Goal: Task Accomplishment & Management: Complete application form

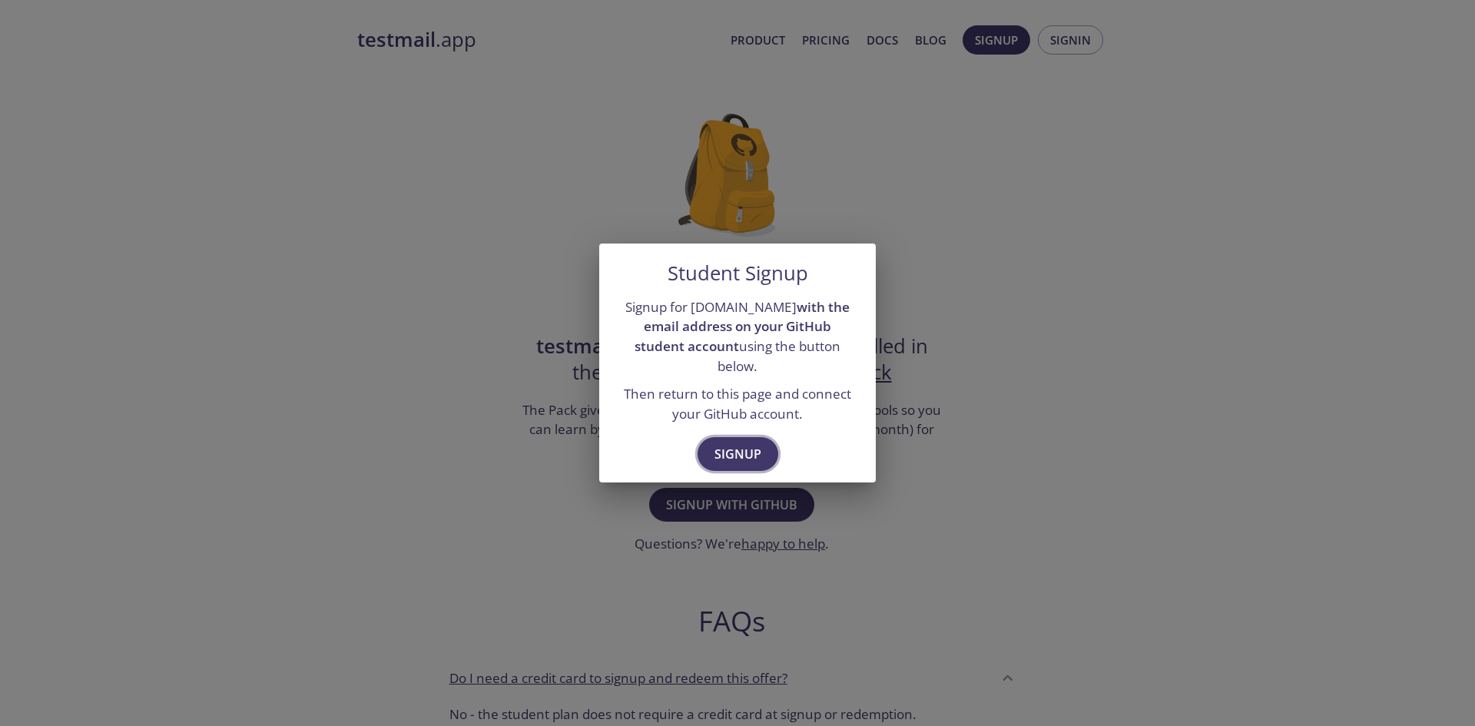
click at [731, 449] on span "Signup" at bounding box center [737, 454] width 47 height 22
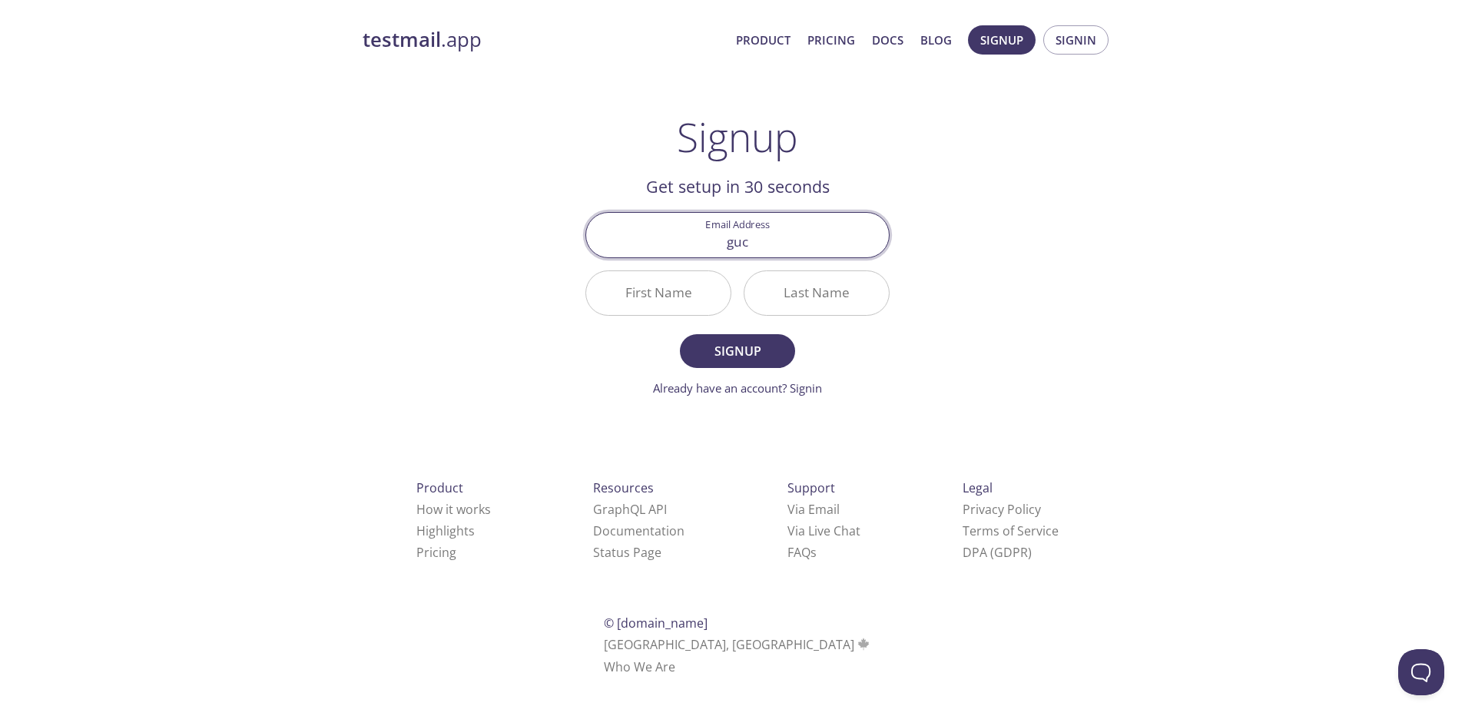
type input "guclugoko53@gmail.com"
type input "Gökhan"
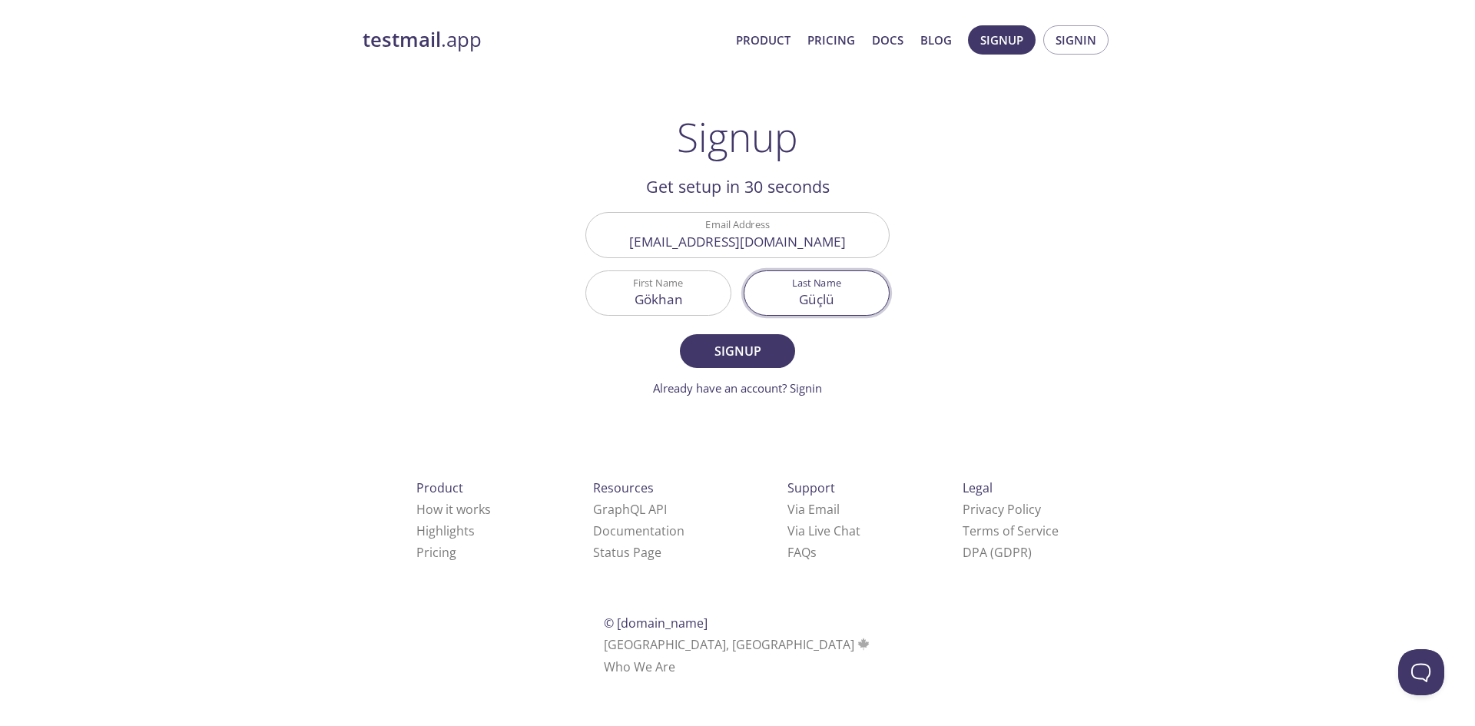
type input "Güçlü"
click at [680, 334] on button "Signup" at bounding box center [737, 351] width 115 height 34
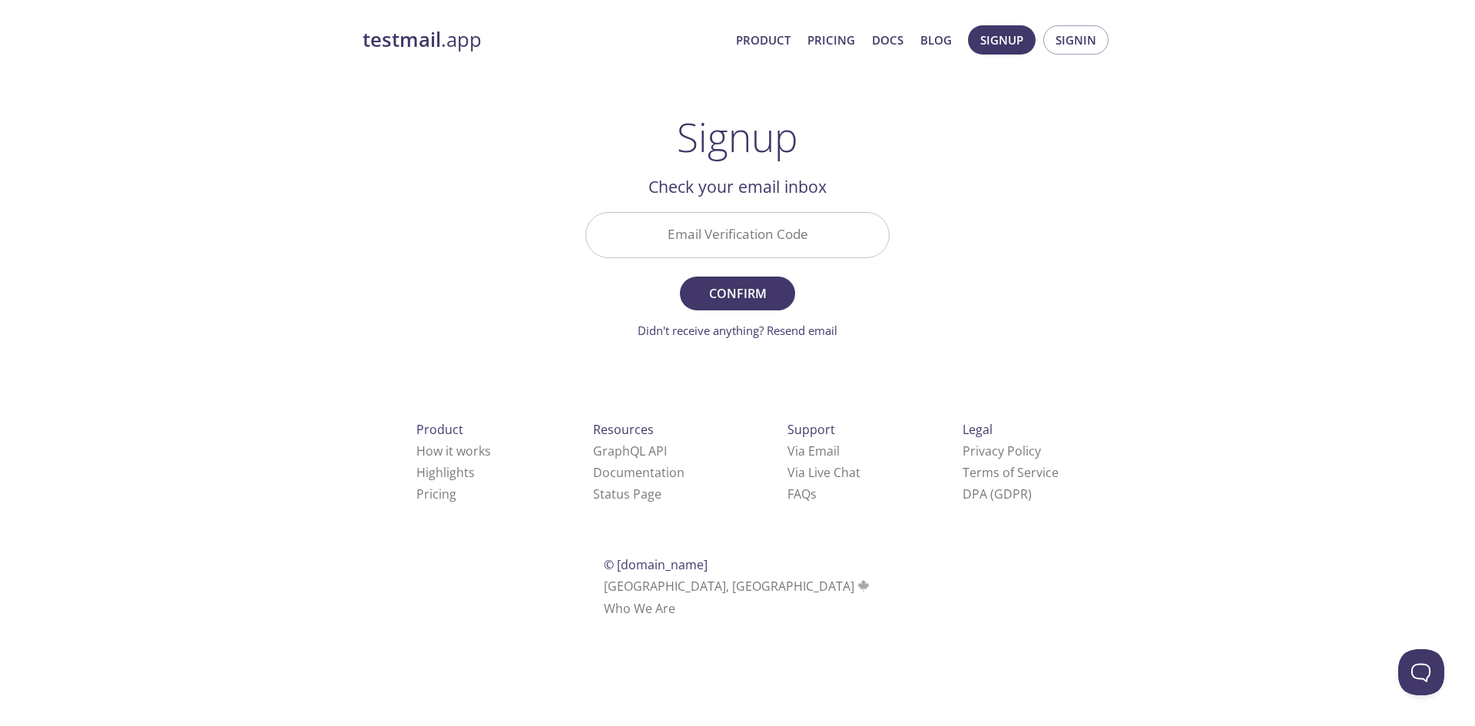
paste input "XWCVEUE"
click at [685, 237] on input "XWCVEUE" at bounding box center [737, 235] width 303 height 44
type input "XWCVEUE"
click at [727, 296] on span "Confirm" at bounding box center [737, 294] width 81 height 22
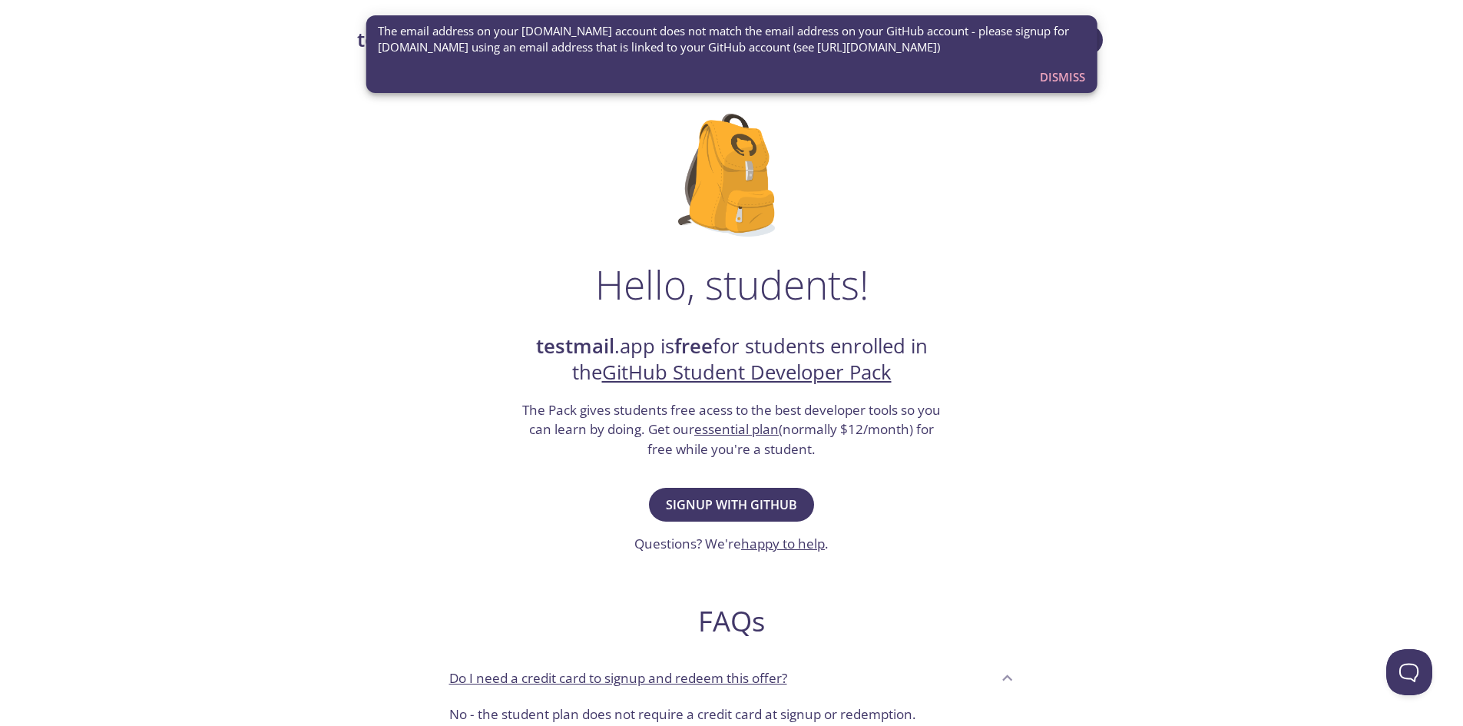
click at [935, 486] on div "Hello, students! testmail .app is free for students enrolled in the GitHub Stud…" at bounding box center [732, 558] width 750 height 938
click at [790, 505] on span "Signup with GitHub" at bounding box center [731, 505] width 131 height 22
drag, startPoint x: 1066, startPoint y: 73, endPoint x: 1050, endPoint y: 83, distance: 19.0
click at [1050, 83] on span "Dismiss" at bounding box center [1062, 77] width 45 height 20
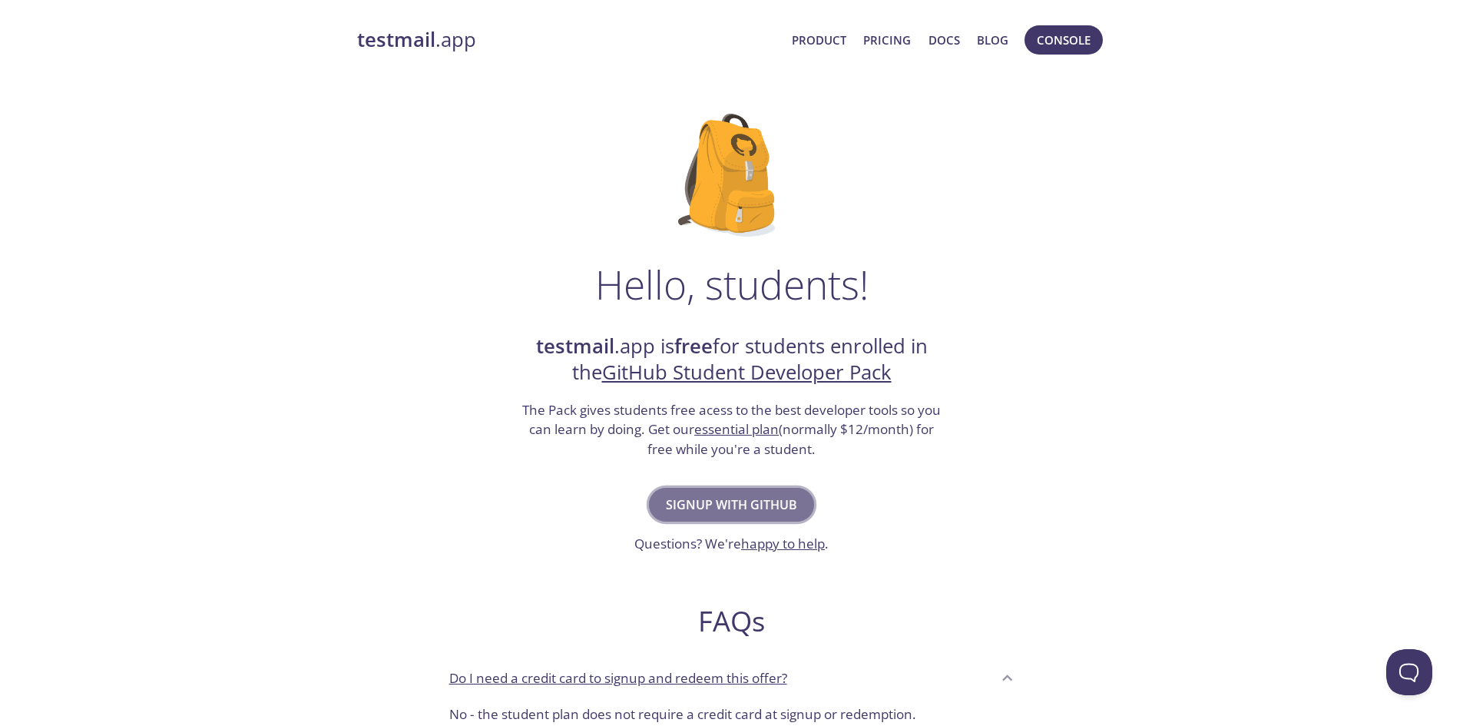
click at [758, 504] on span "Signup with GitHub" at bounding box center [731, 505] width 131 height 22
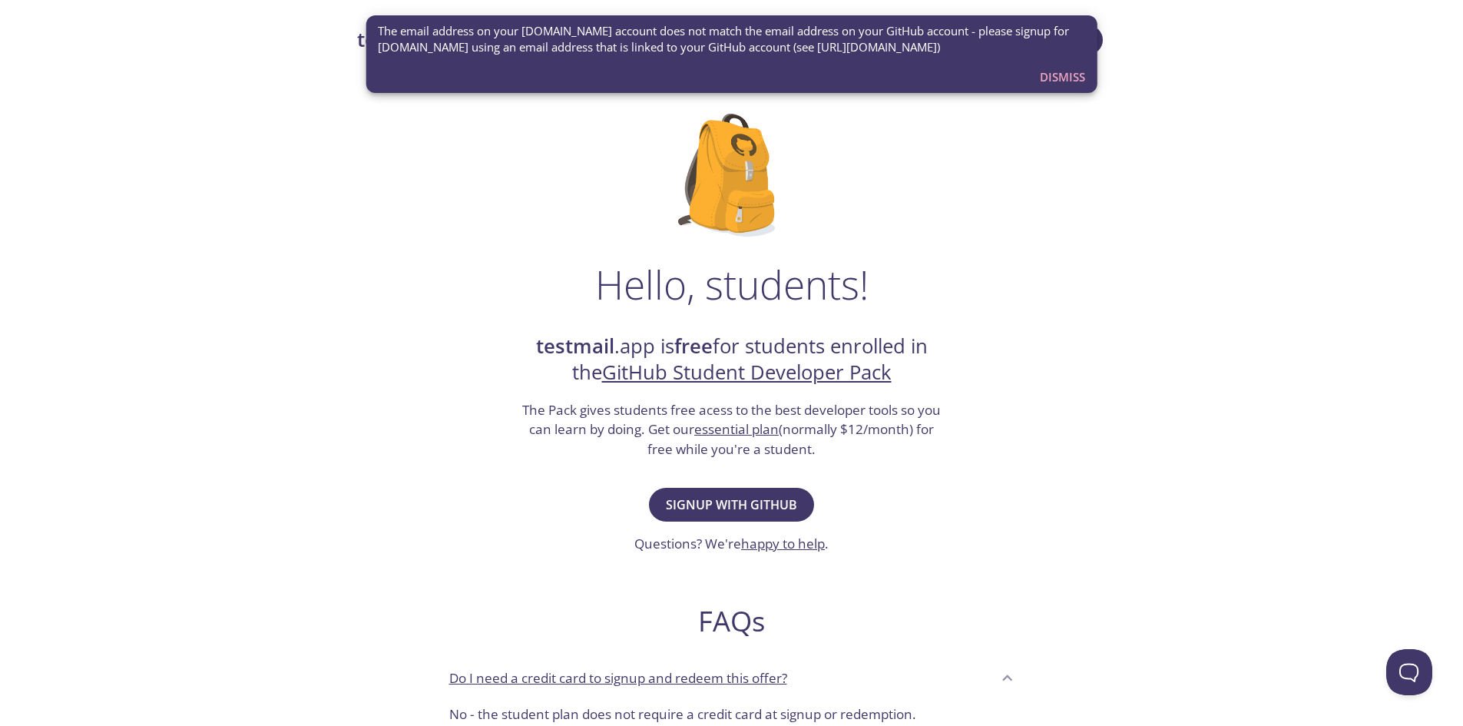
drag, startPoint x: 799, startPoint y: 51, endPoint x: 945, endPoint y: 46, distance: 146.0
click at [945, 46] on span "The email address on your [DOMAIN_NAME] account does not match the email addres…" at bounding box center [731, 39] width 707 height 33
click at [1061, 71] on span "Dismiss" at bounding box center [1062, 77] width 45 height 20
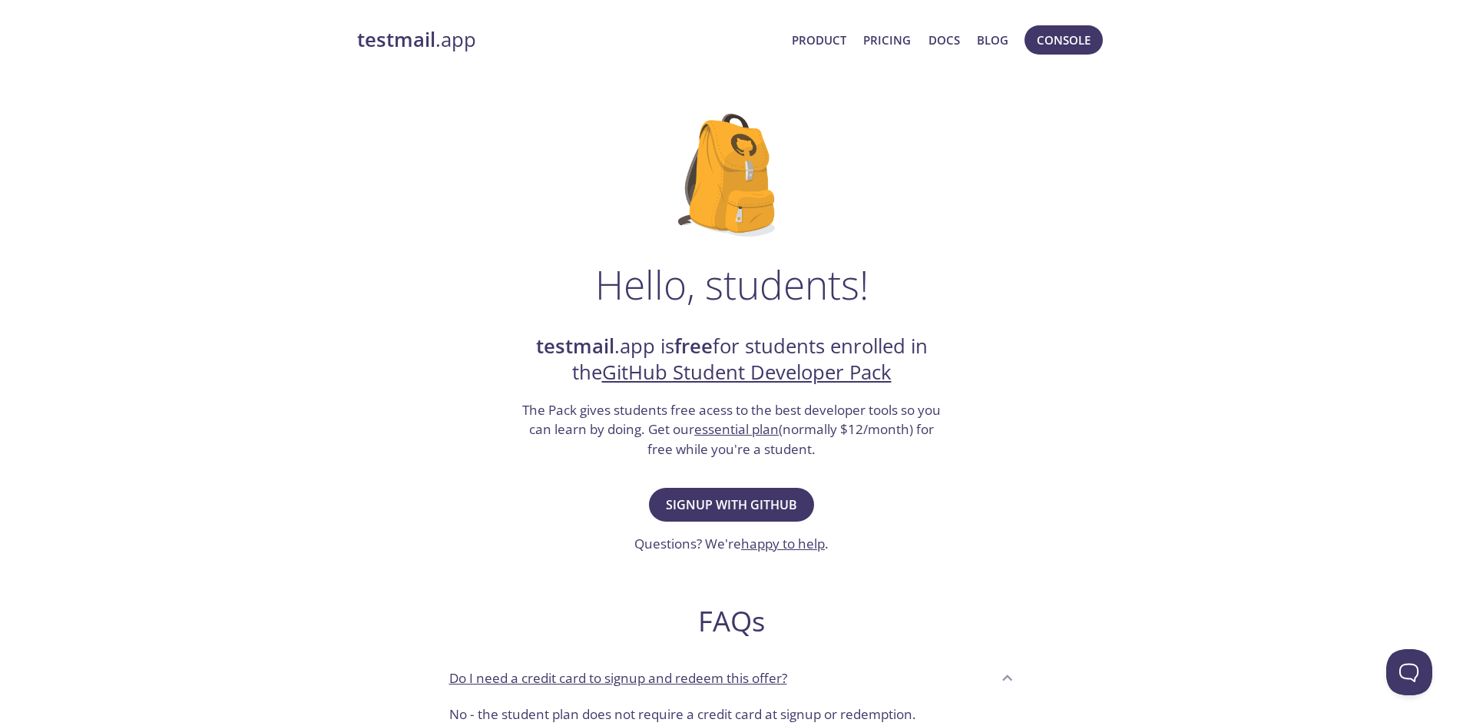
click at [815, 371] on link "GitHub Student Developer Pack" at bounding box center [747, 372] width 290 height 27
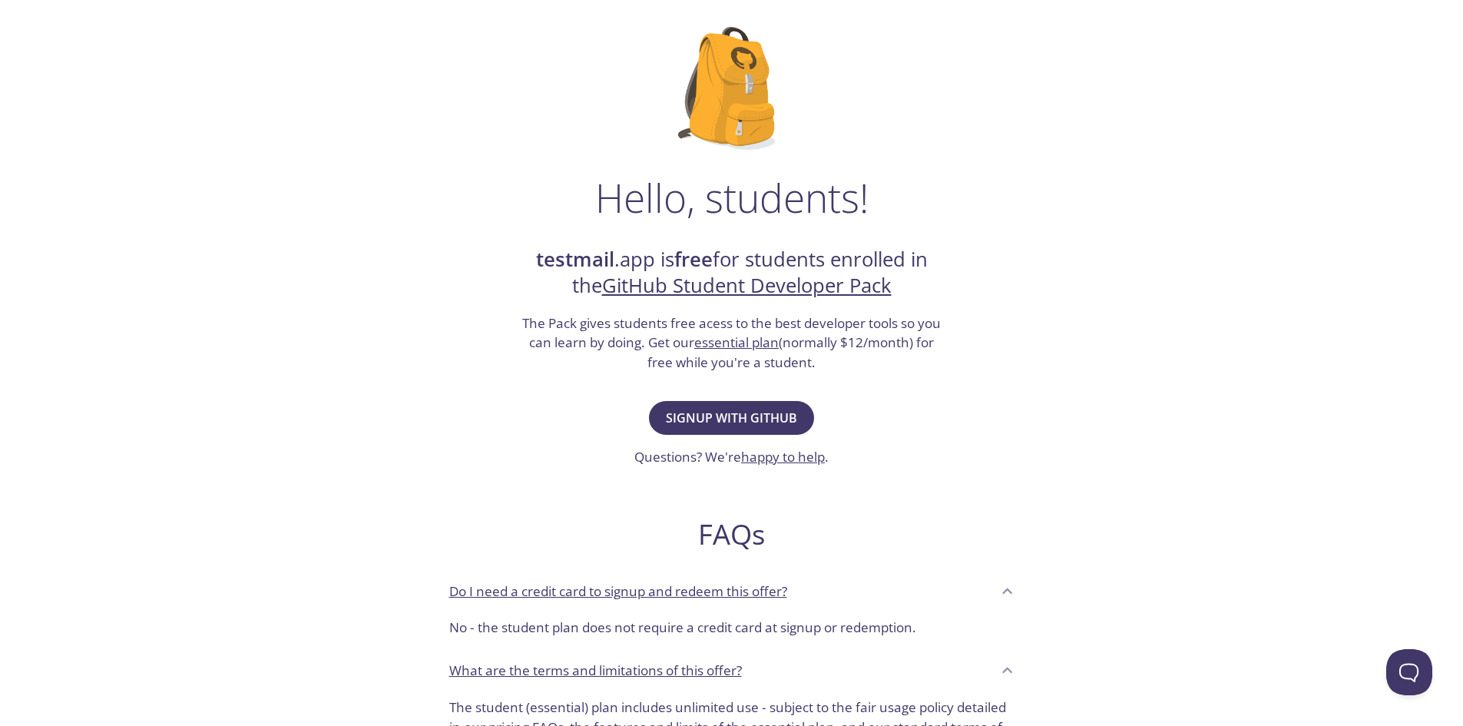
scroll to position [91, 0]
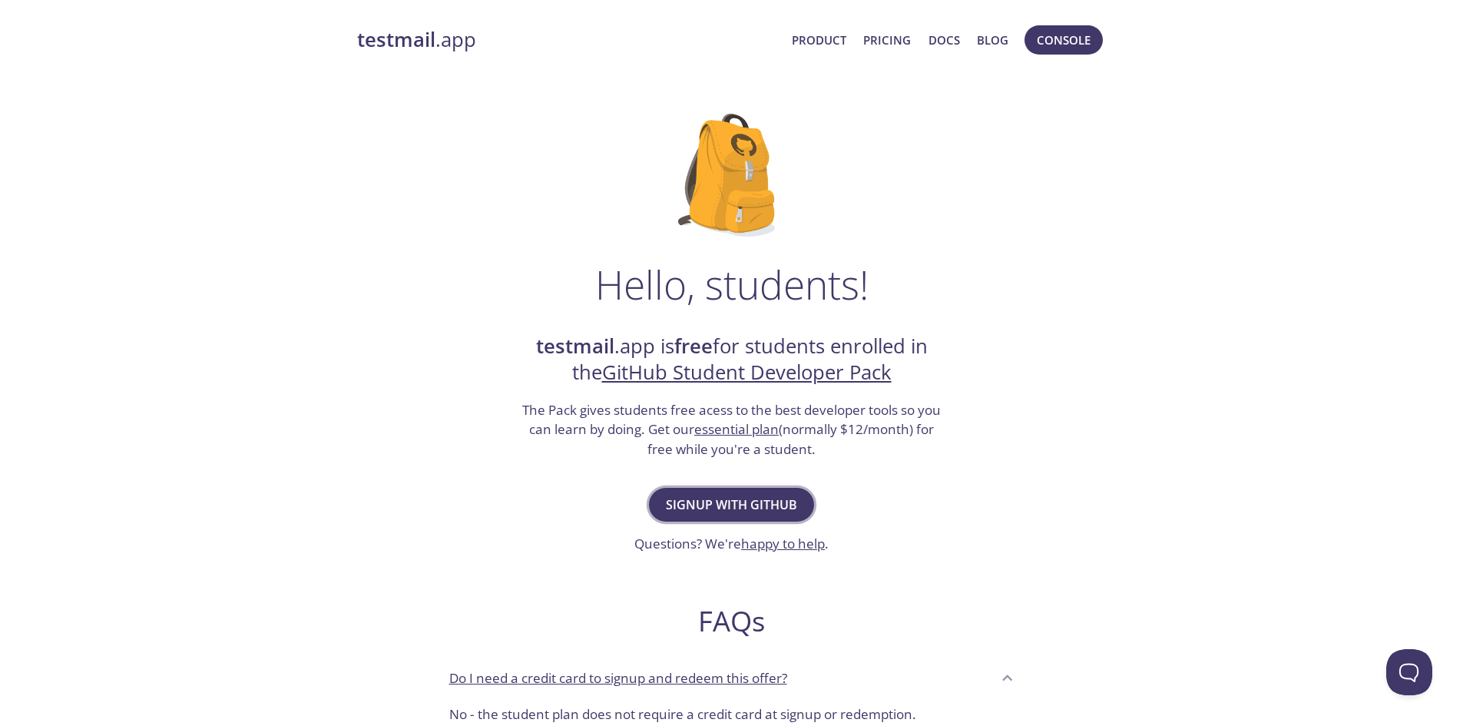
click at [757, 505] on span "Signup with GitHub" at bounding box center [731, 505] width 131 height 22
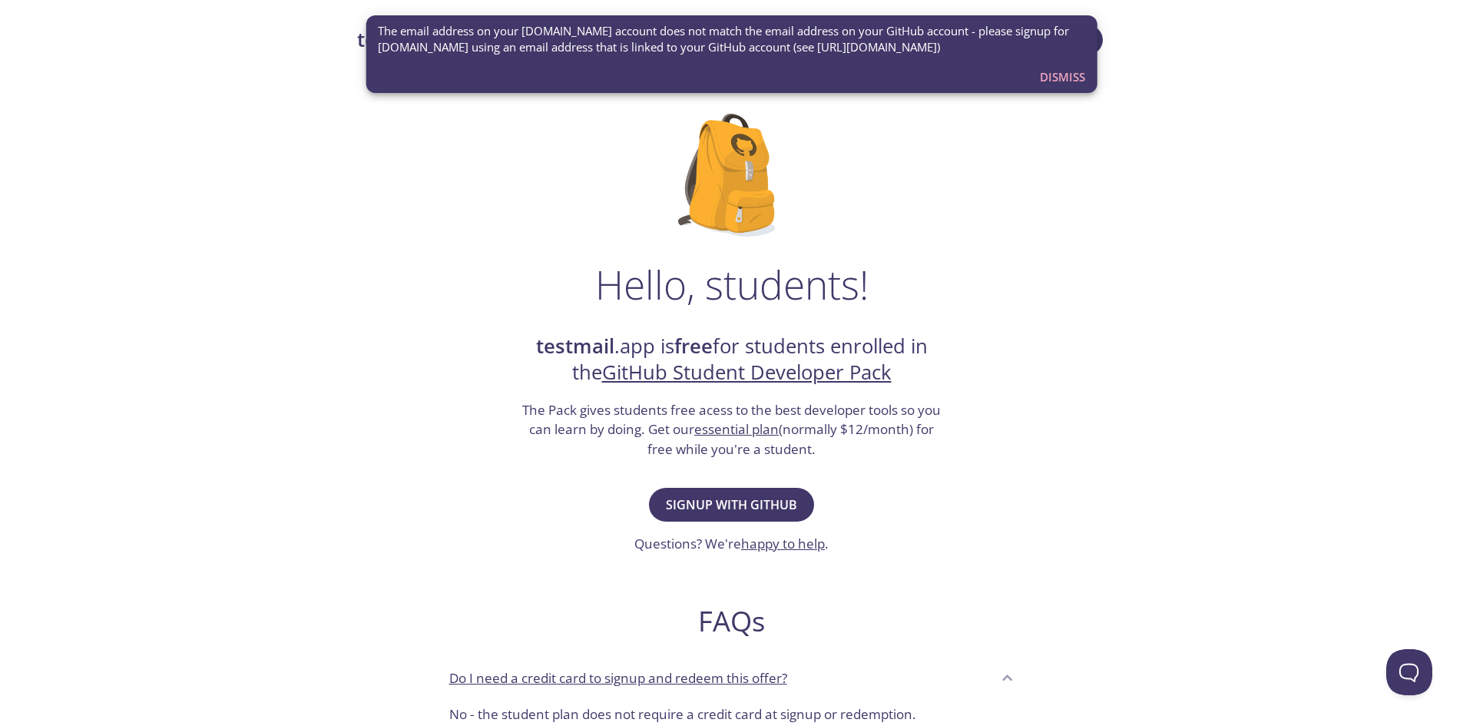
drag, startPoint x: 798, startPoint y: 48, endPoint x: 983, endPoint y: 51, distance: 185.1
click at [983, 51] on span "The email address on your [DOMAIN_NAME] account does not match the email addres…" at bounding box center [731, 39] width 707 height 33
drag, startPoint x: 964, startPoint y: 47, endPoint x: 889, endPoint y: -67, distance: 135.9
click at [1071, 71] on span "Dismiss" at bounding box center [1062, 77] width 45 height 20
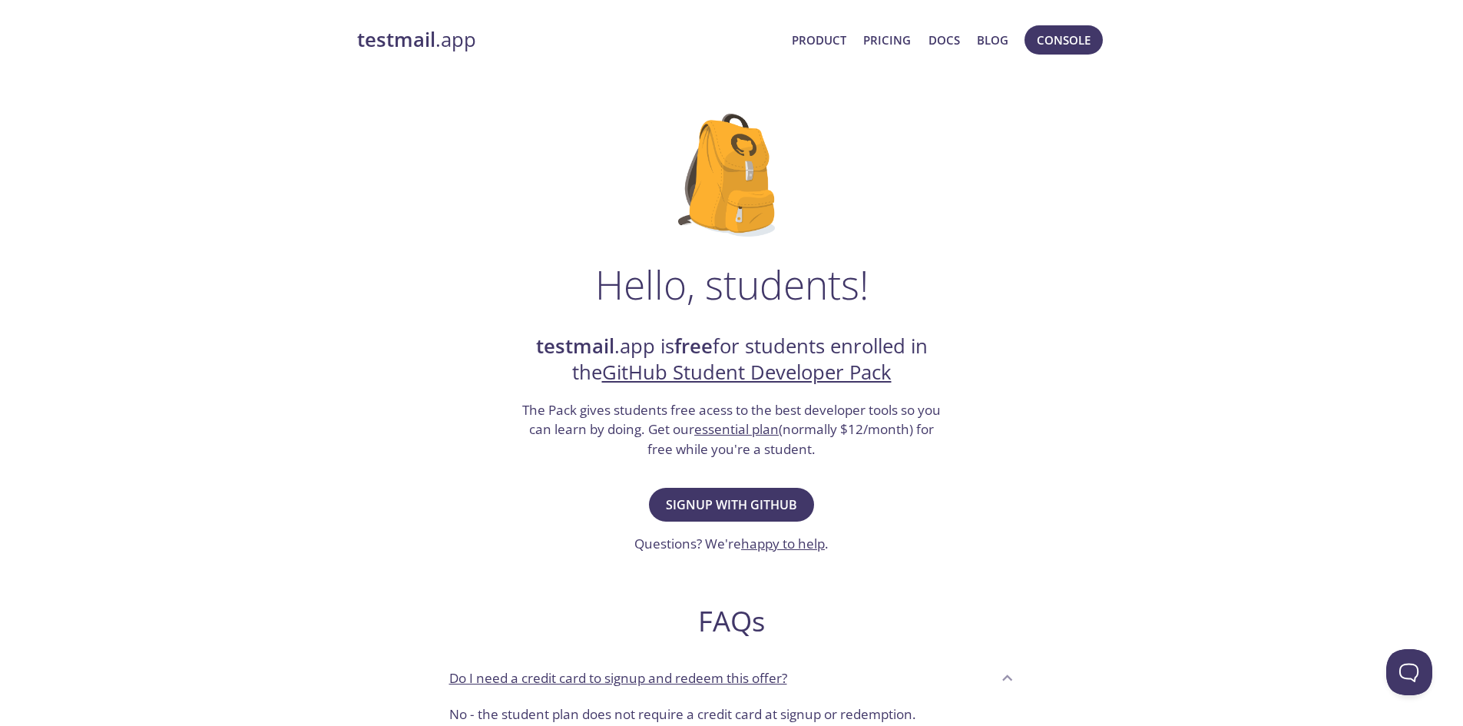
click at [381, 37] on strong "testmail" at bounding box center [396, 39] width 78 height 27
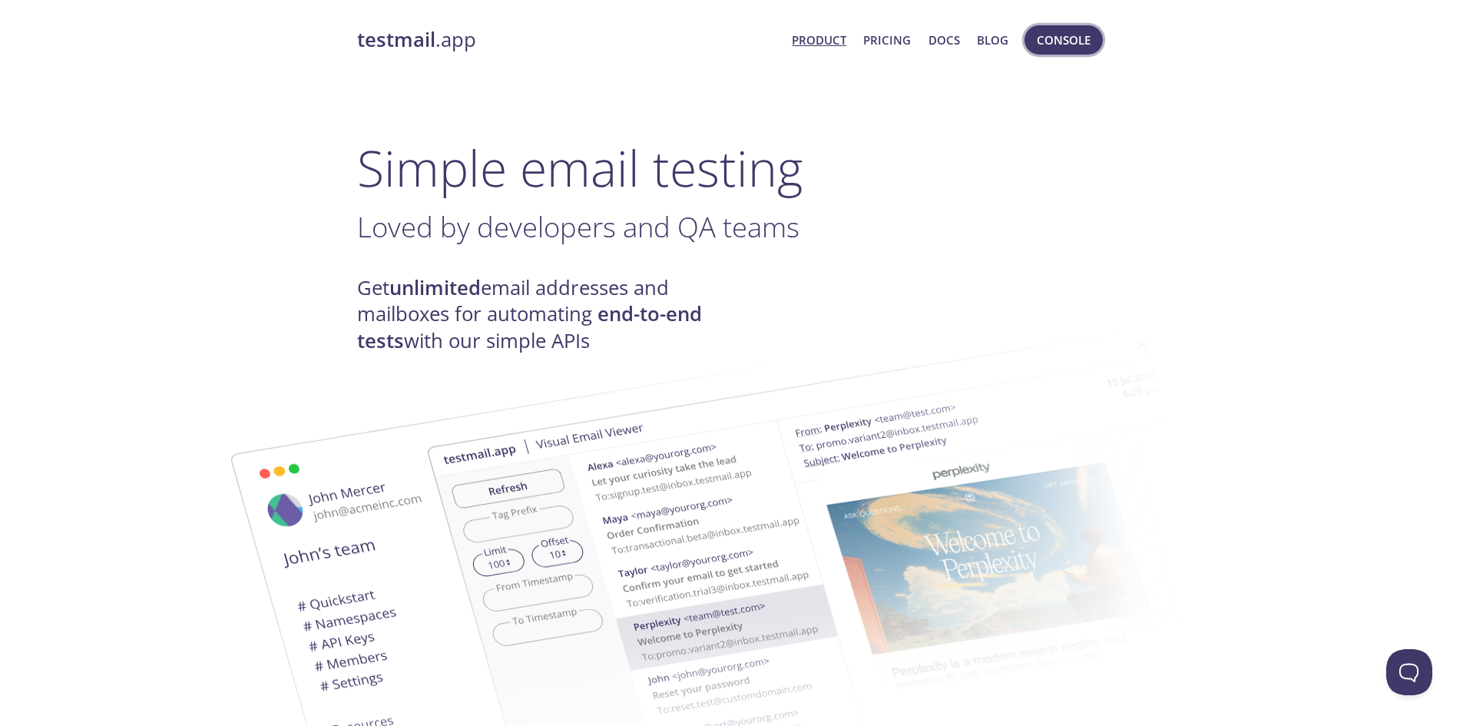
click at [1089, 48] on span "Console" at bounding box center [1064, 40] width 54 height 20
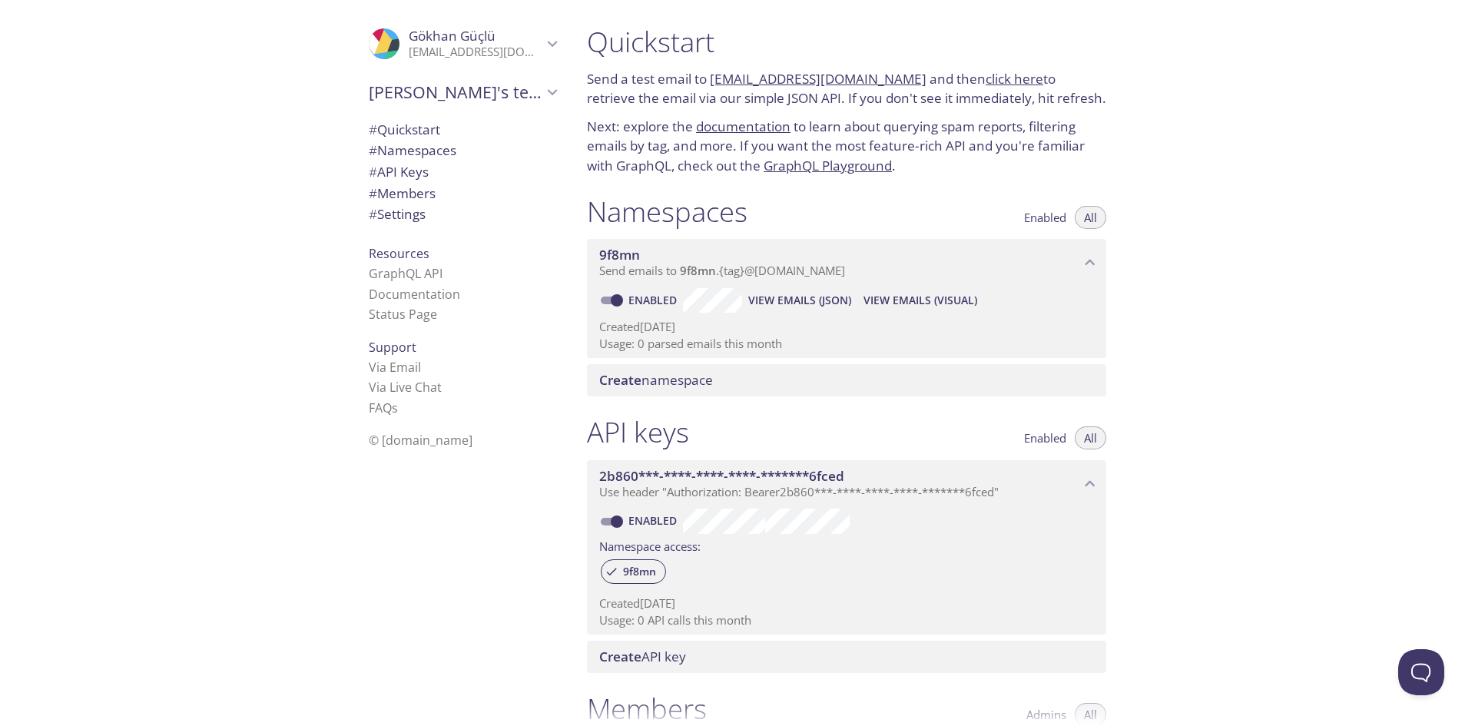
click at [543, 51] on icon "Gökhan Güçlü" at bounding box center [552, 44] width 20 height 20
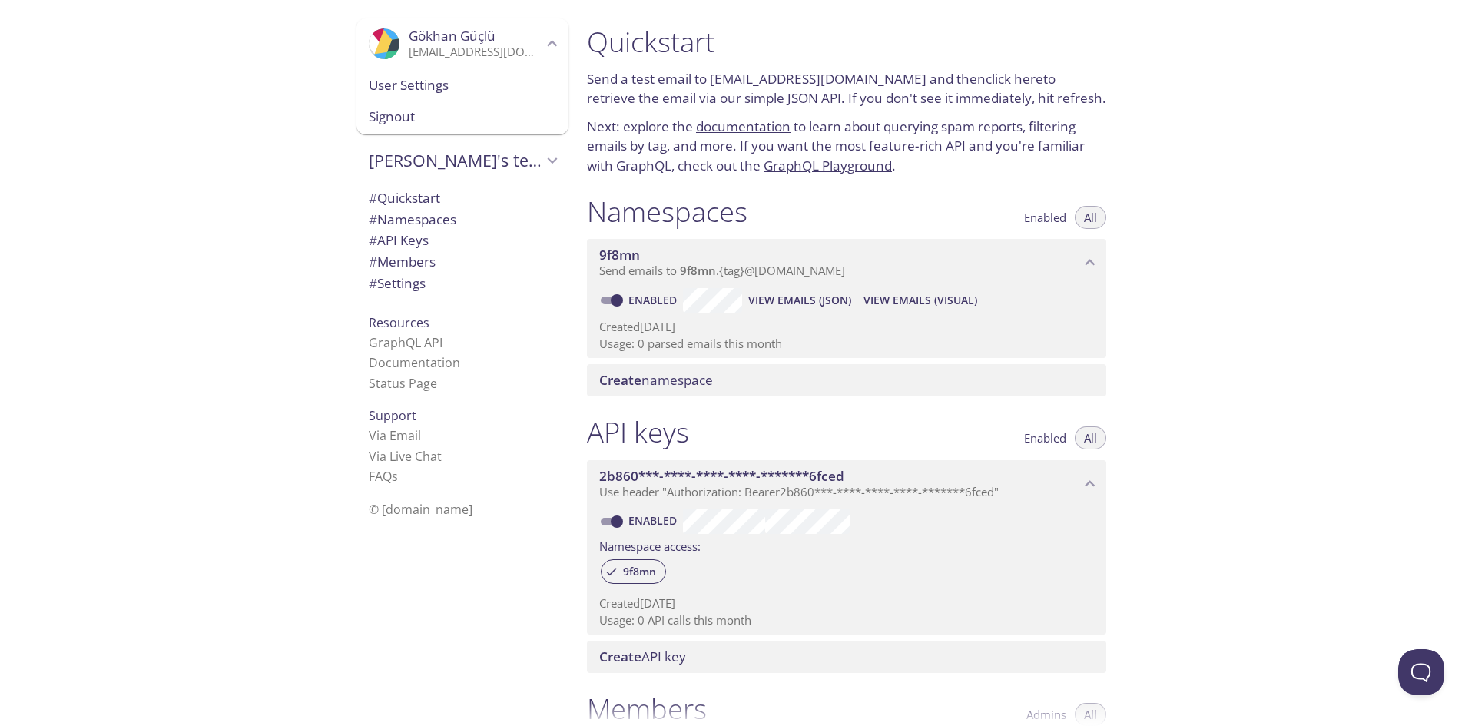
click at [435, 118] on span "Signout" at bounding box center [462, 117] width 187 height 20
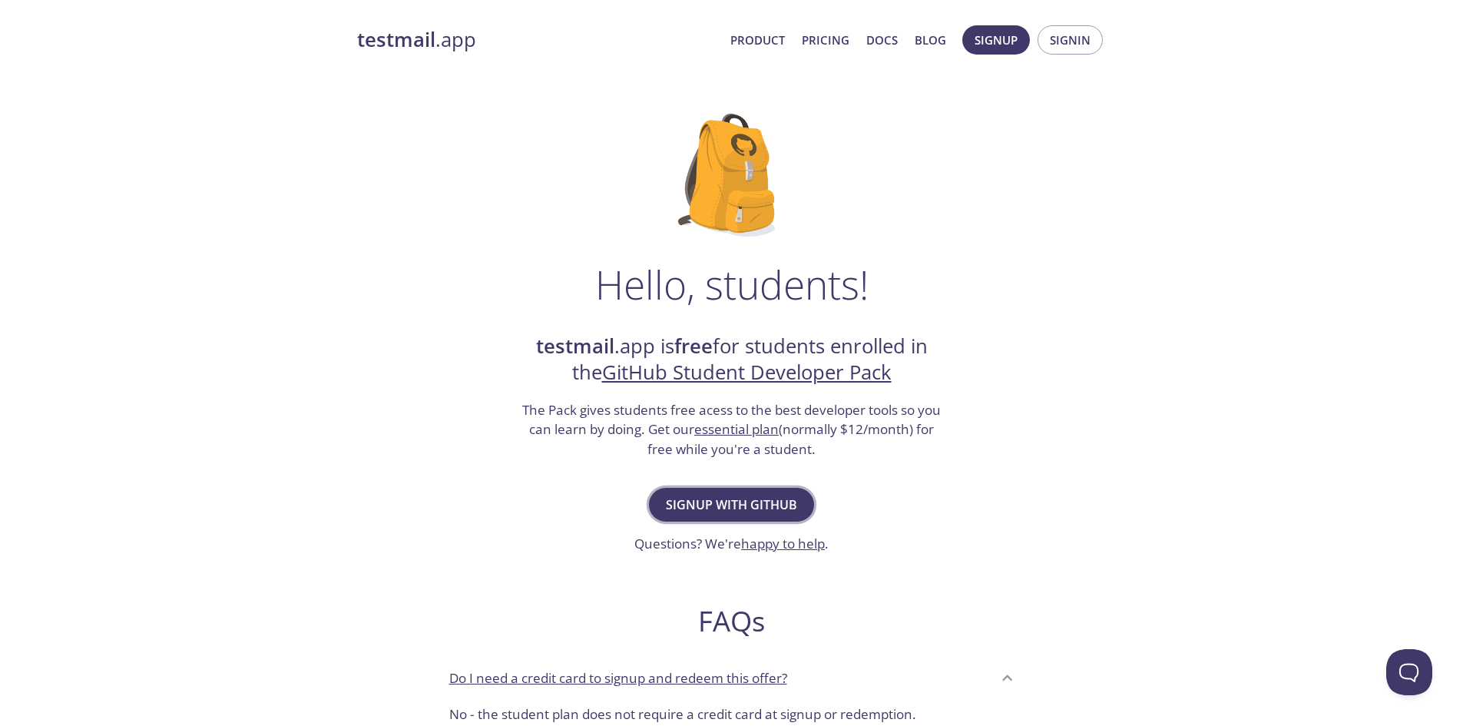
click at [765, 504] on span "Signup with GitHub" at bounding box center [731, 505] width 131 height 22
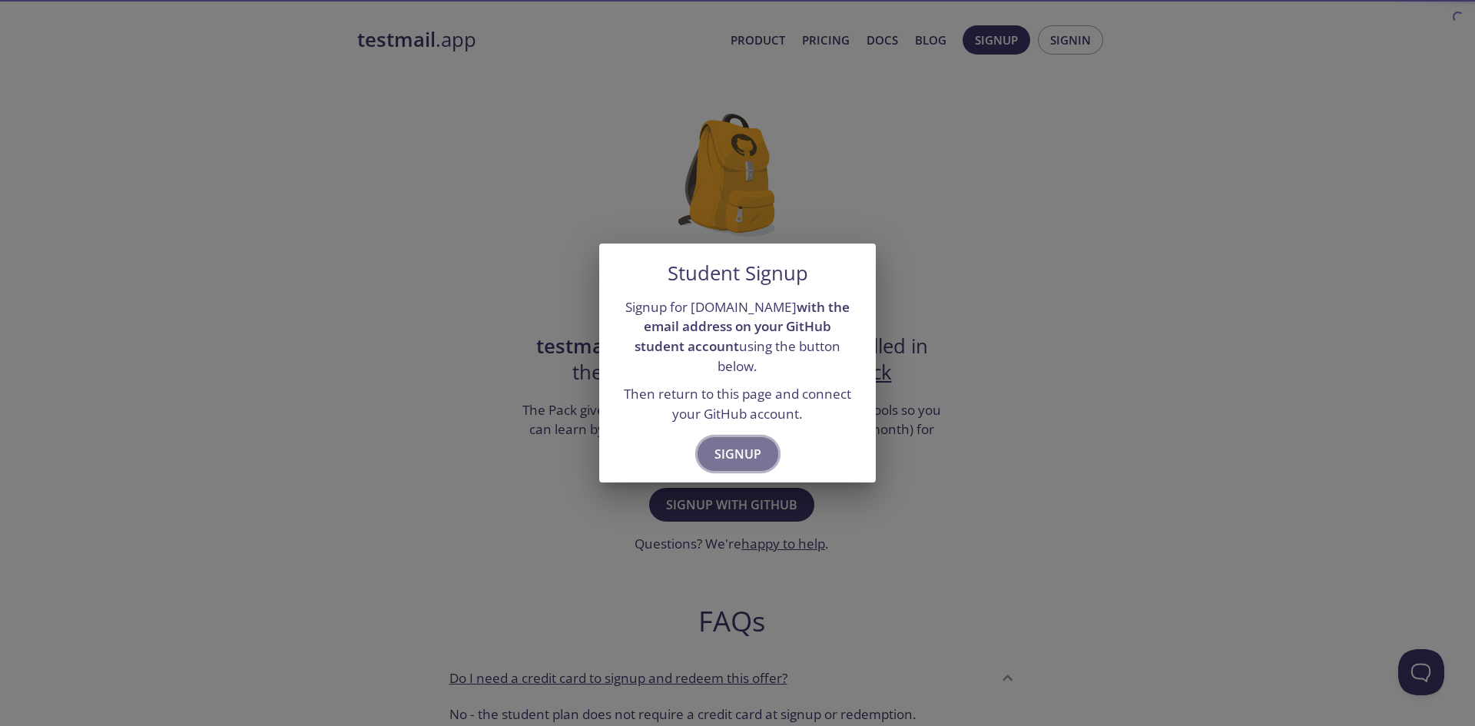
click at [739, 451] on span "Signup" at bounding box center [737, 454] width 47 height 22
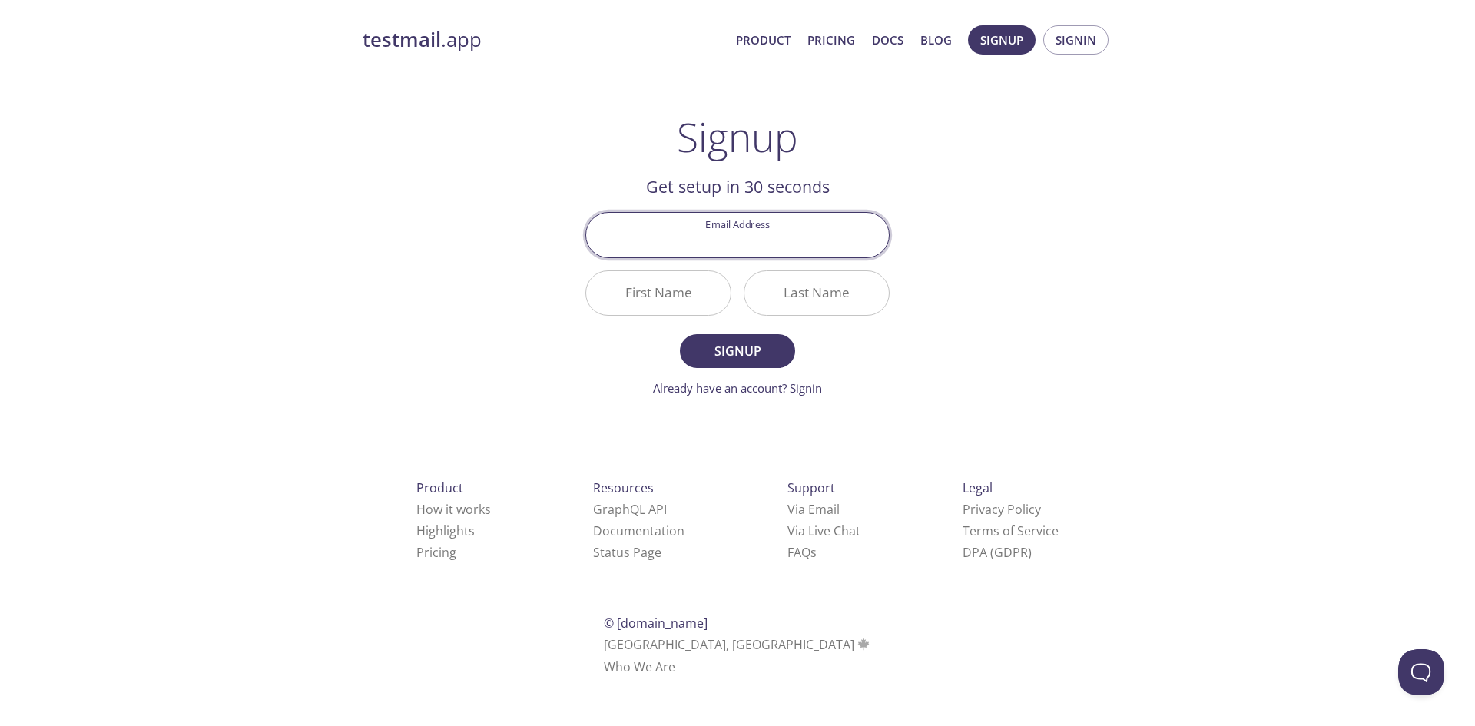
type input "i"
type input "[EMAIL_ADDRESS][DOMAIN_NAME]"
type input "Gökhan"
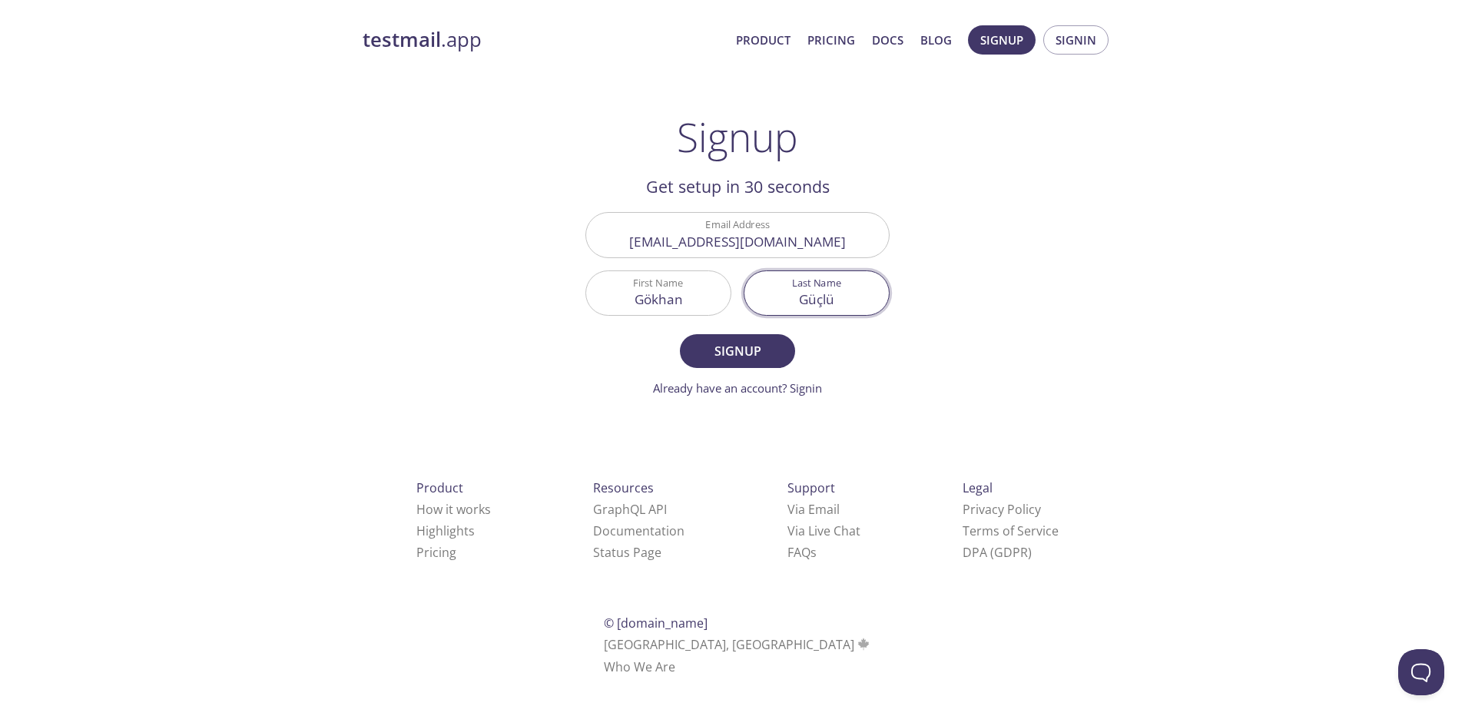
type input "Güçlü"
click at [680, 334] on button "Signup" at bounding box center [737, 351] width 115 height 34
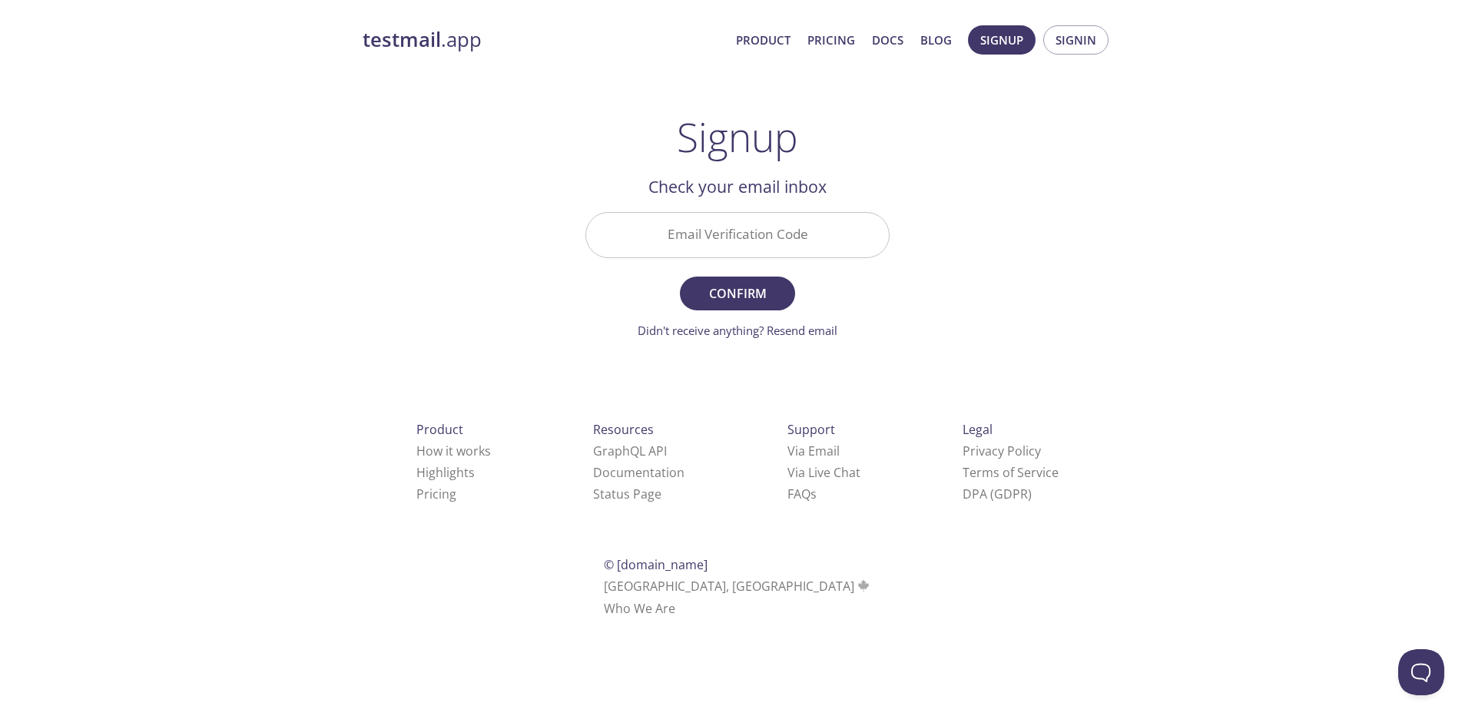
click at [712, 221] on input "Email Verification Code" at bounding box center [737, 235] width 303 height 44
paste input "8MH51V9"
type input "8MH51V9"
click at [720, 290] on span "Confirm" at bounding box center [737, 294] width 81 height 22
